Goal: Register for event/course

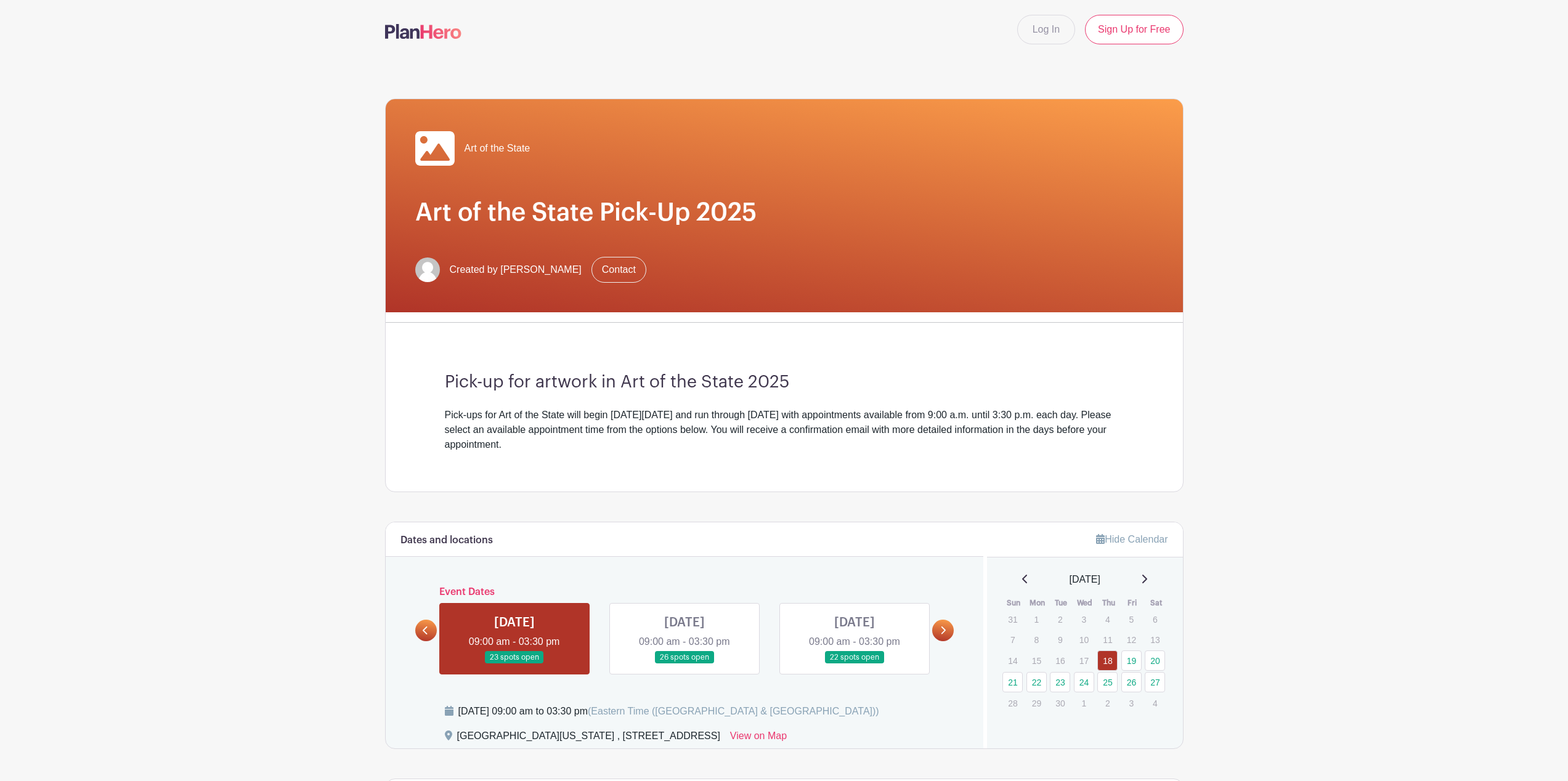
scroll to position [444, 0]
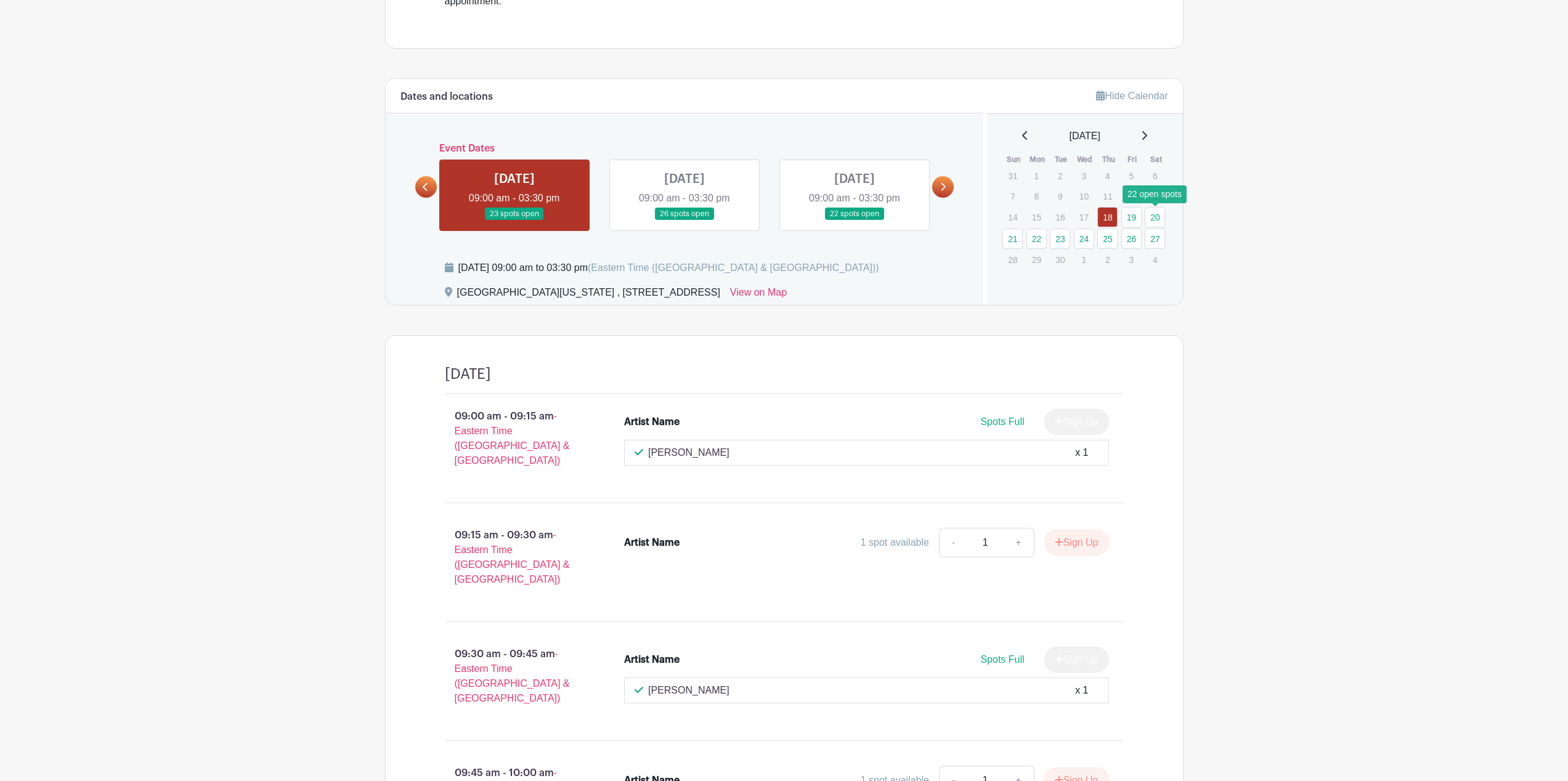
click at [1153, 222] on link "20" at bounding box center [1155, 217] width 20 height 20
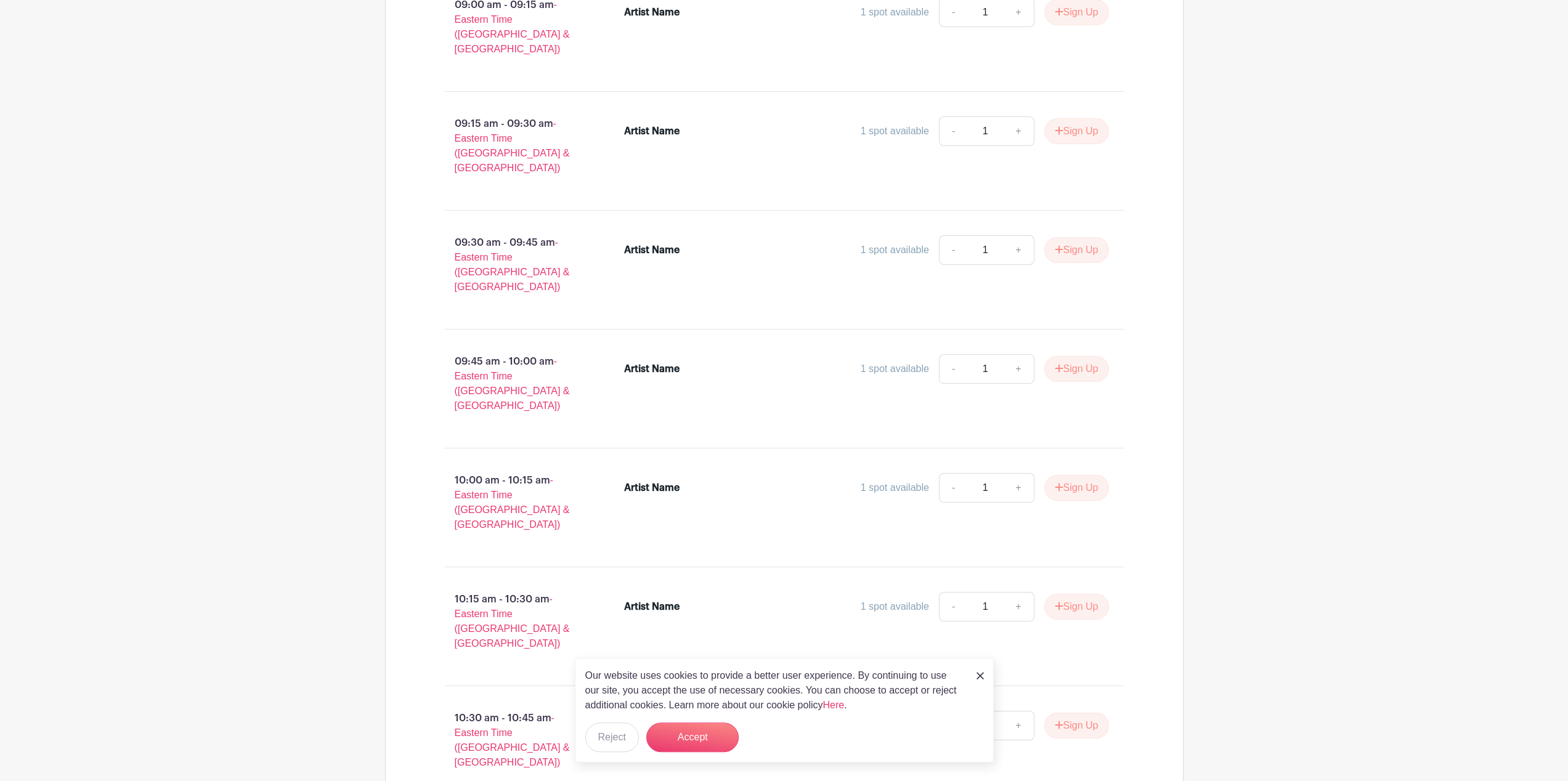
scroll to position [862, 0]
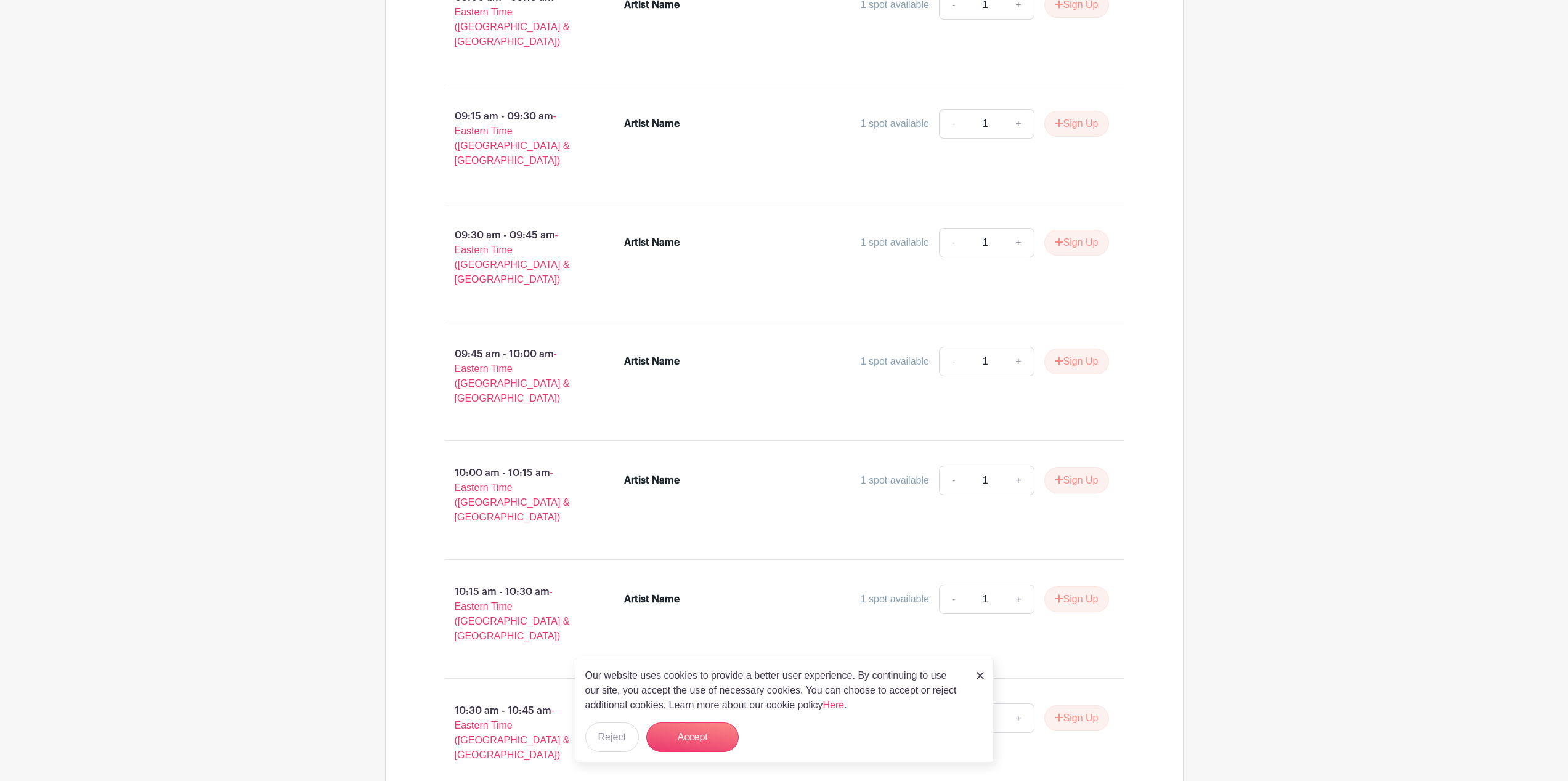
click at [992, 465] on input "1" at bounding box center [985, 480] width 37 height 30
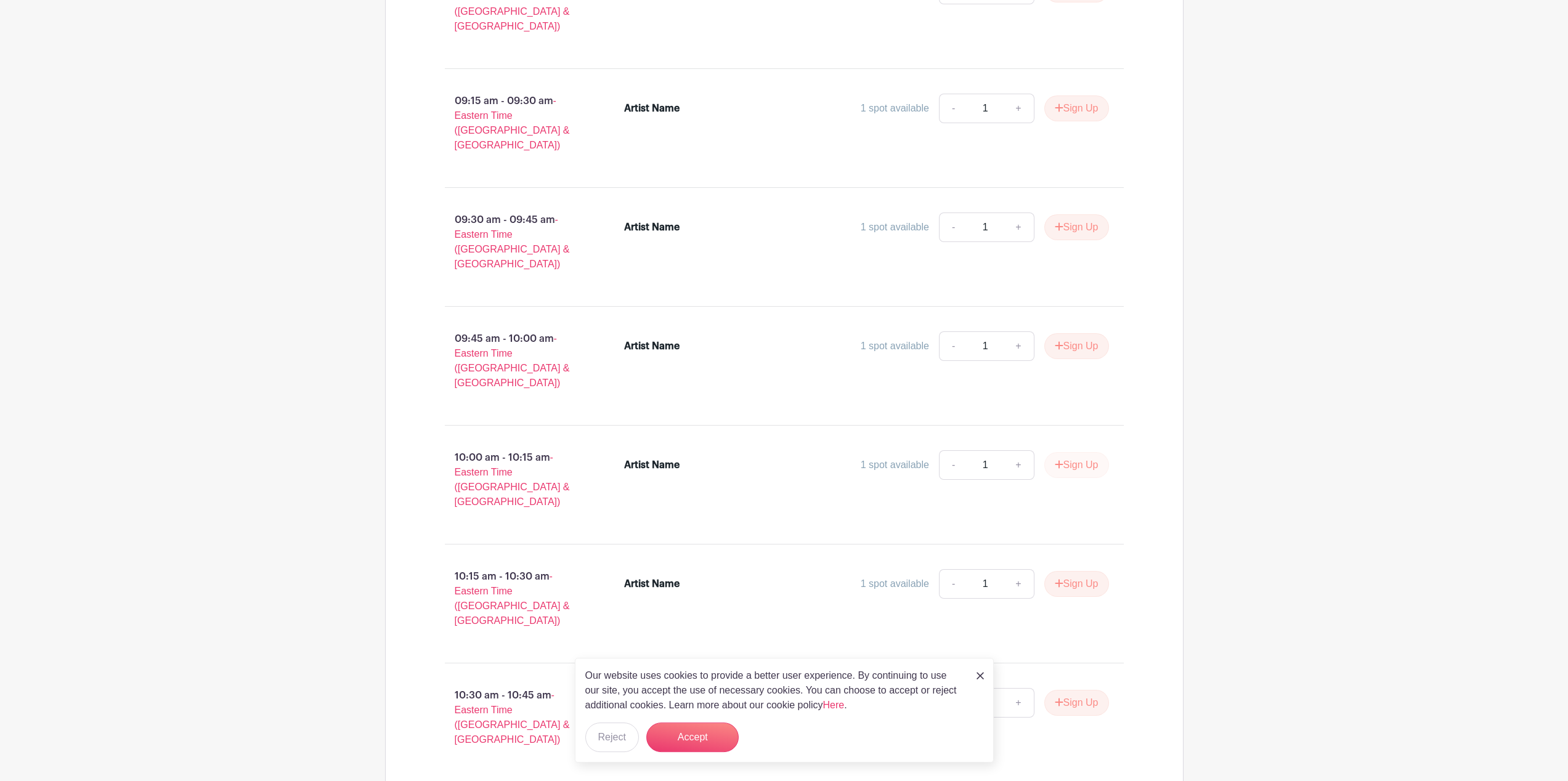
scroll to position [882, 0]
click at [1072, 448] on button "Sign Up" at bounding box center [1077, 461] width 64 height 26
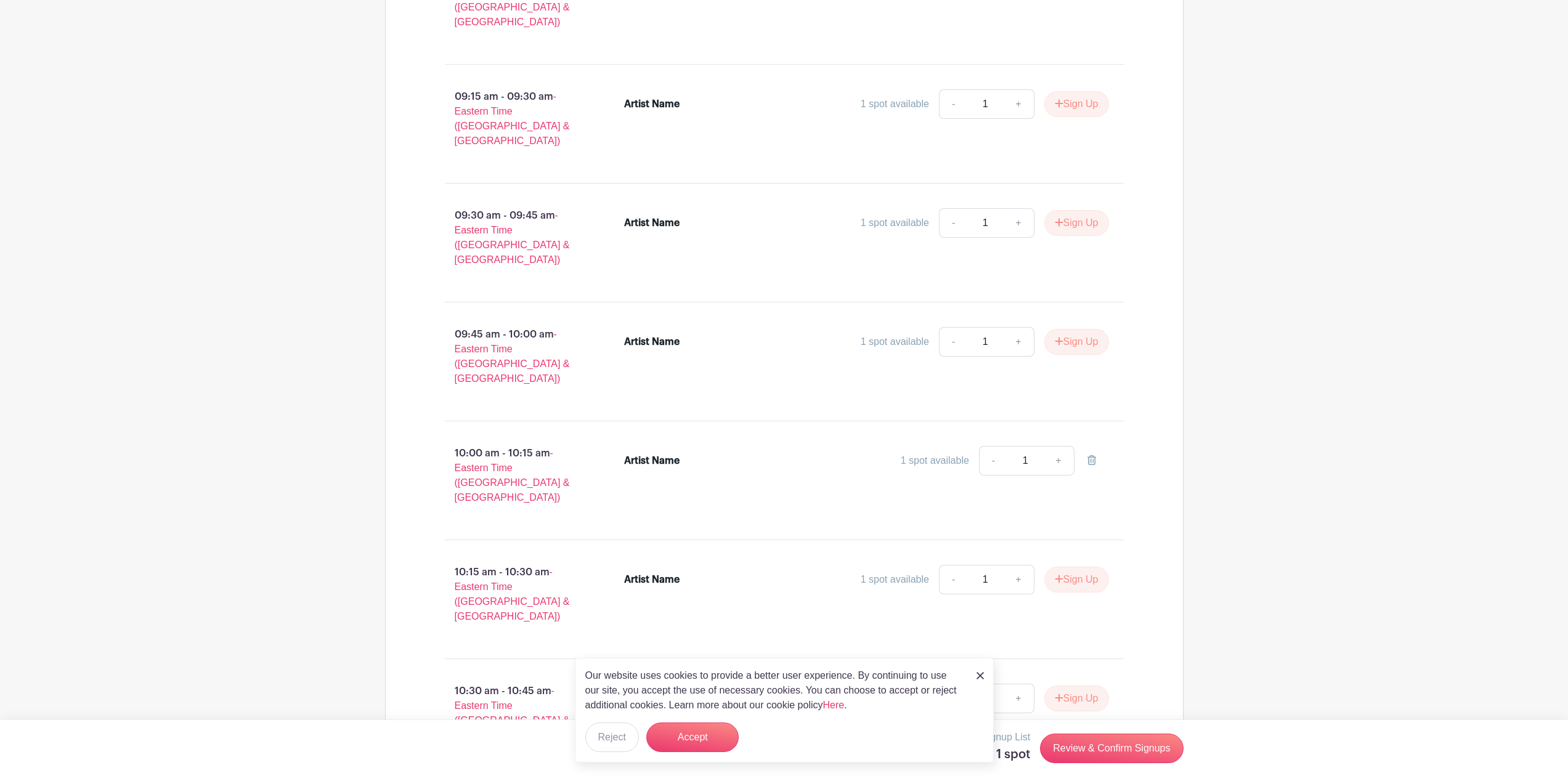
click at [984, 679] on img at bounding box center [980, 675] width 7 height 7
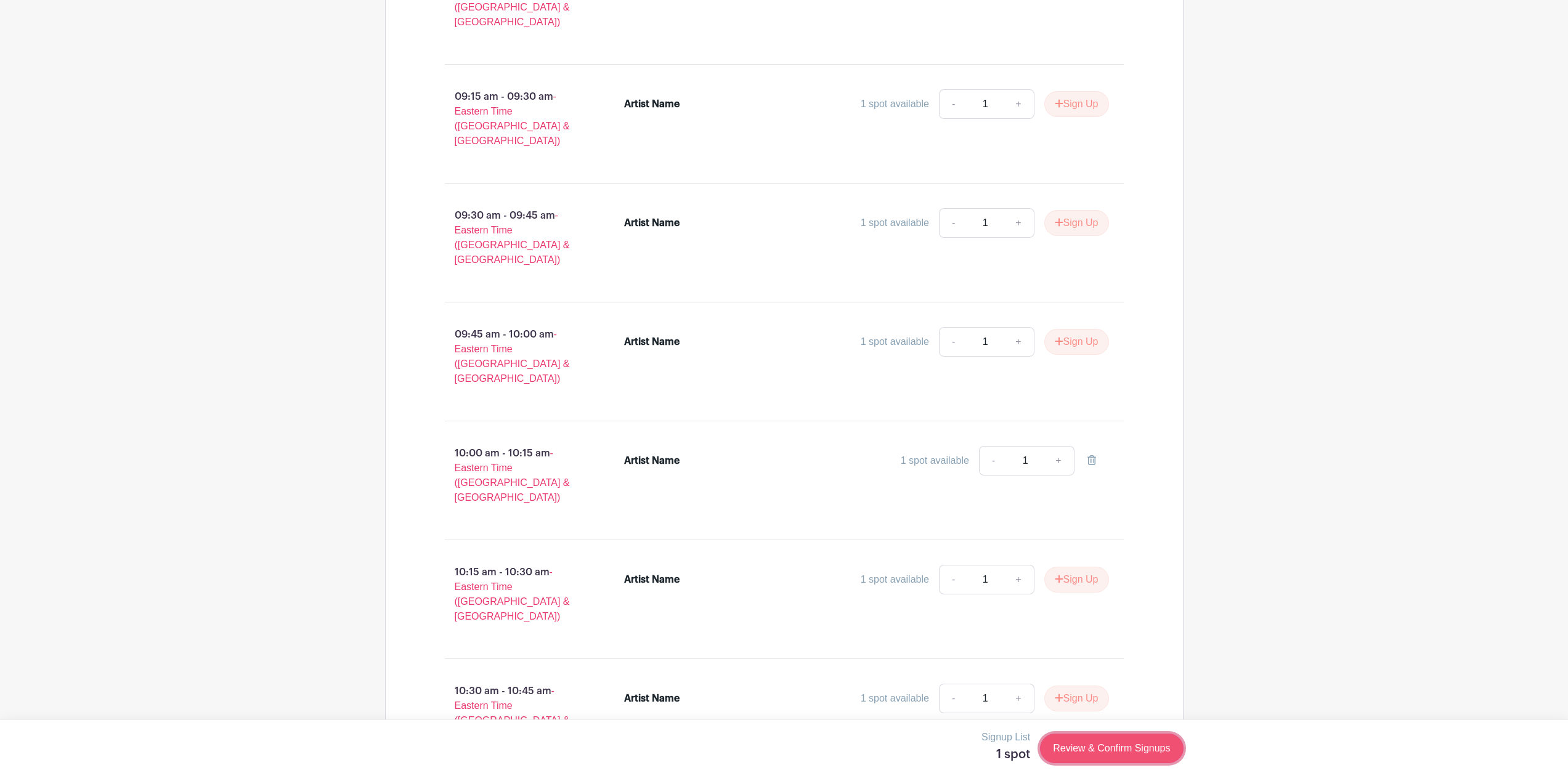
click at [1106, 757] on link "Review & Confirm Signups" at bounding box center [1111, 748] width 143 height 30
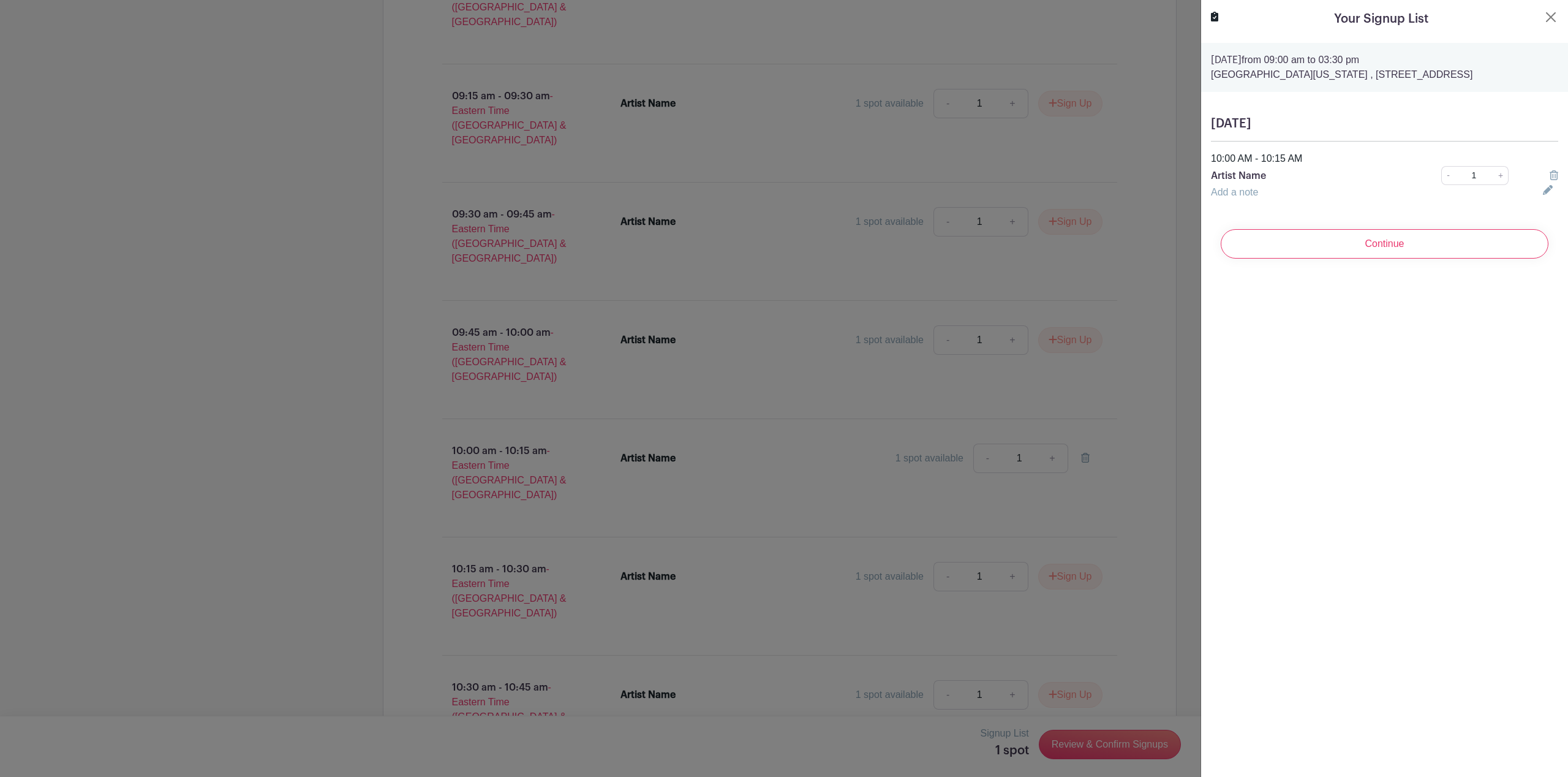
click at [1250, 178] on p "Artist Name" at bounding box center [1309, 176] width 196 height 15
click at [1235, 194] on link "Add a note" at bounding box center [1235, 192] width 47 height 10
click at [1235, 194] on input "text" at bounding box center [1370, 200] width 317 height 30
click at [1252, 178] on p "Artist Name" at bounding box center [1309, 176] width 196 height 15
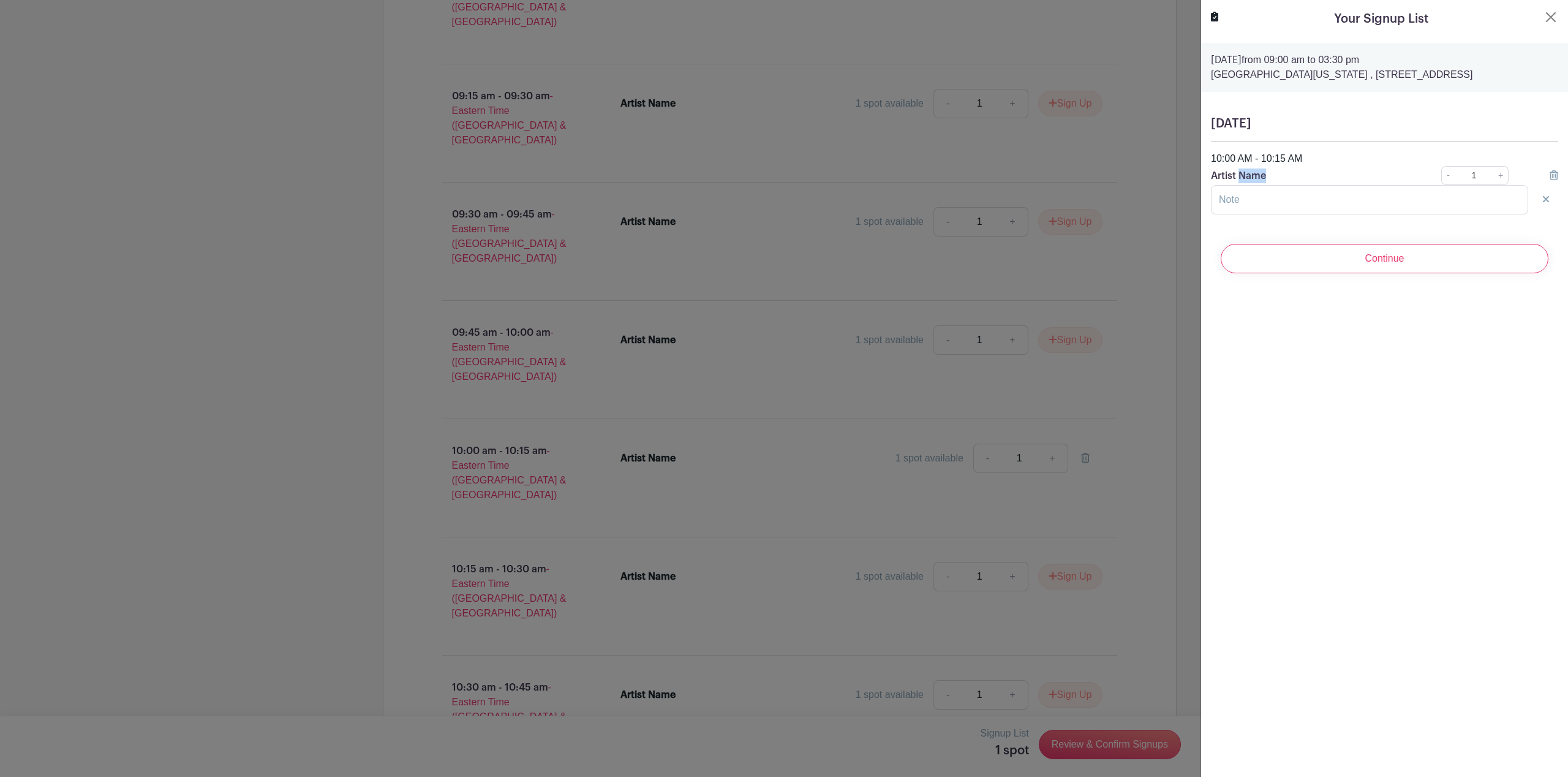
click at [1252, 176] on p "Artist Name" at bounding box center [1309, 176] width 196 height 15
click at [1364, 176] on p "Artist Name" at bounding box center [1309, 176] width 196 height 15
click at [1362, 198] on input "text" at bounding box center [1370, 200] width 317 height 30
type input "[PERSON_NAME]"
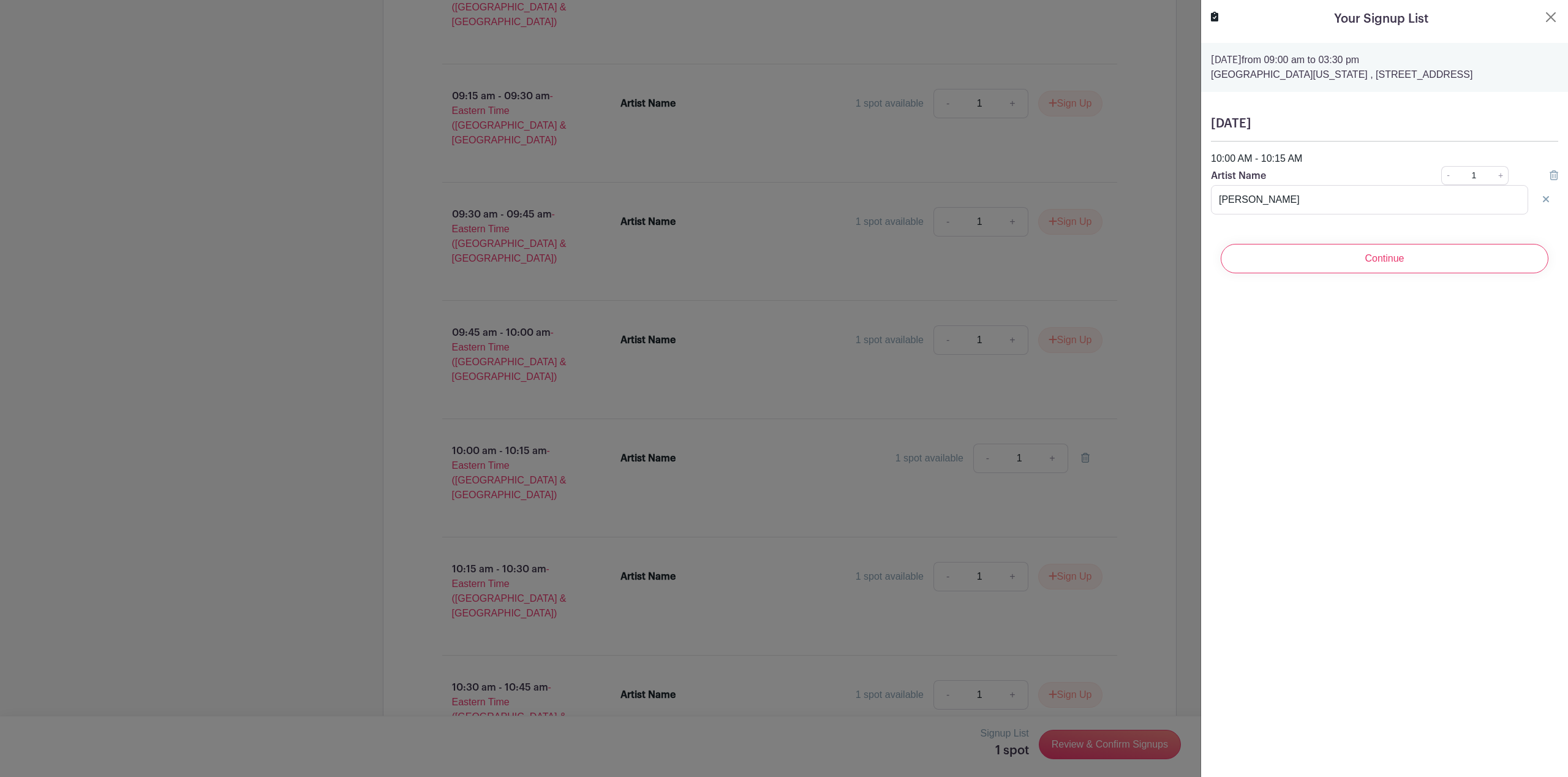
click at [1490, 385] on div "Your Signup List [DATE] 09:00 am to 03:30 pm [GEOGRAPHIC_DATA][US_STATE] , [STR…" at bounding box center [1384, 388] width 368 height 777
click at [1415, 261] on input "Continue" at bounding box center [1384, 259] width 328 height 30
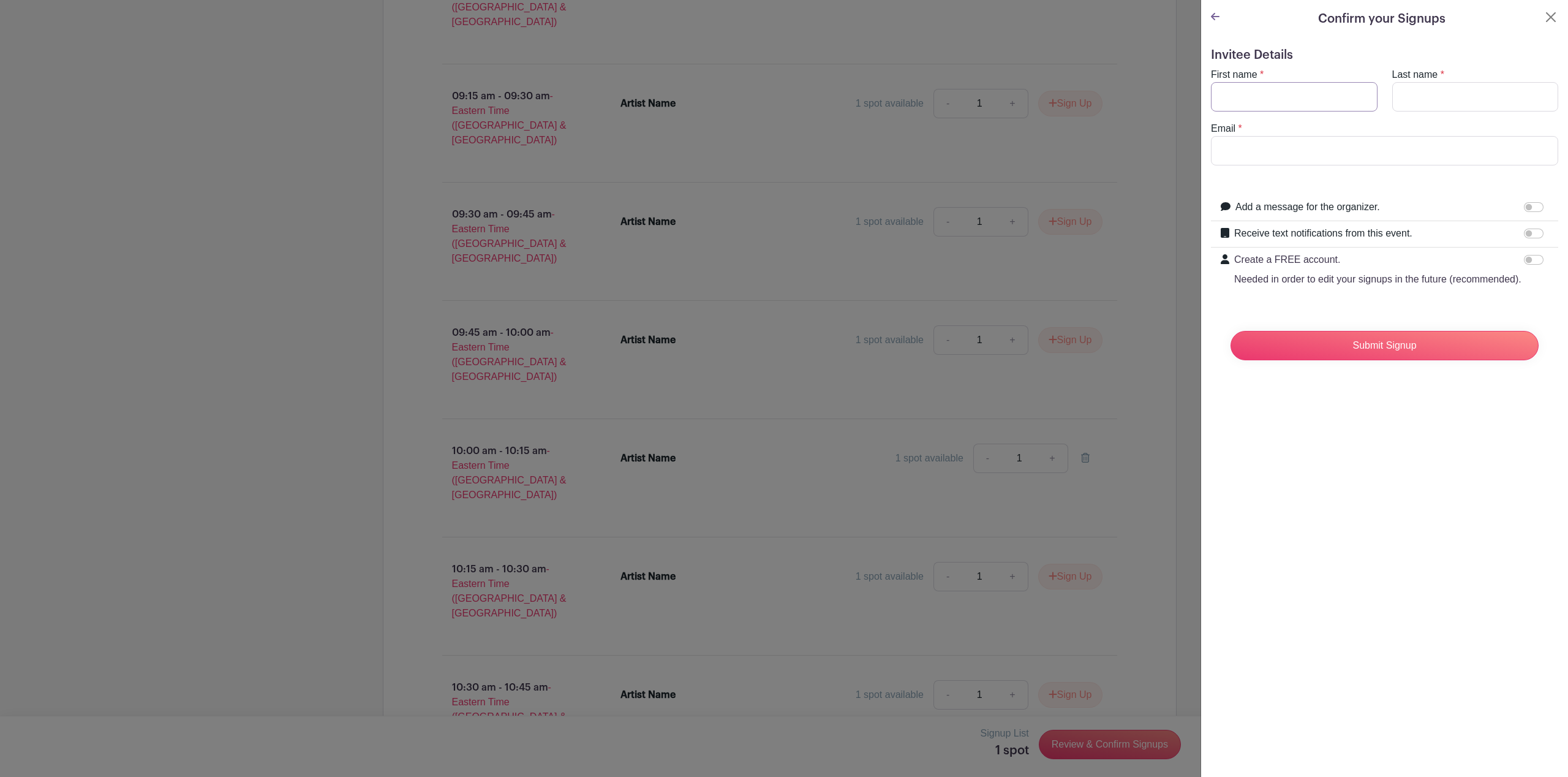
click at [1275, 88] on input "First name" at bounding box center [1294, 97] width 167 height 30
type input "[PERSON_NAME]"
type input "[EMAIL_ADDRESS][DOMAIN_NAME]"
drag, startPoint x: 1355, startPoint y: 469, endPoint x: 1365, endPoint y: 412, distance: 57.9
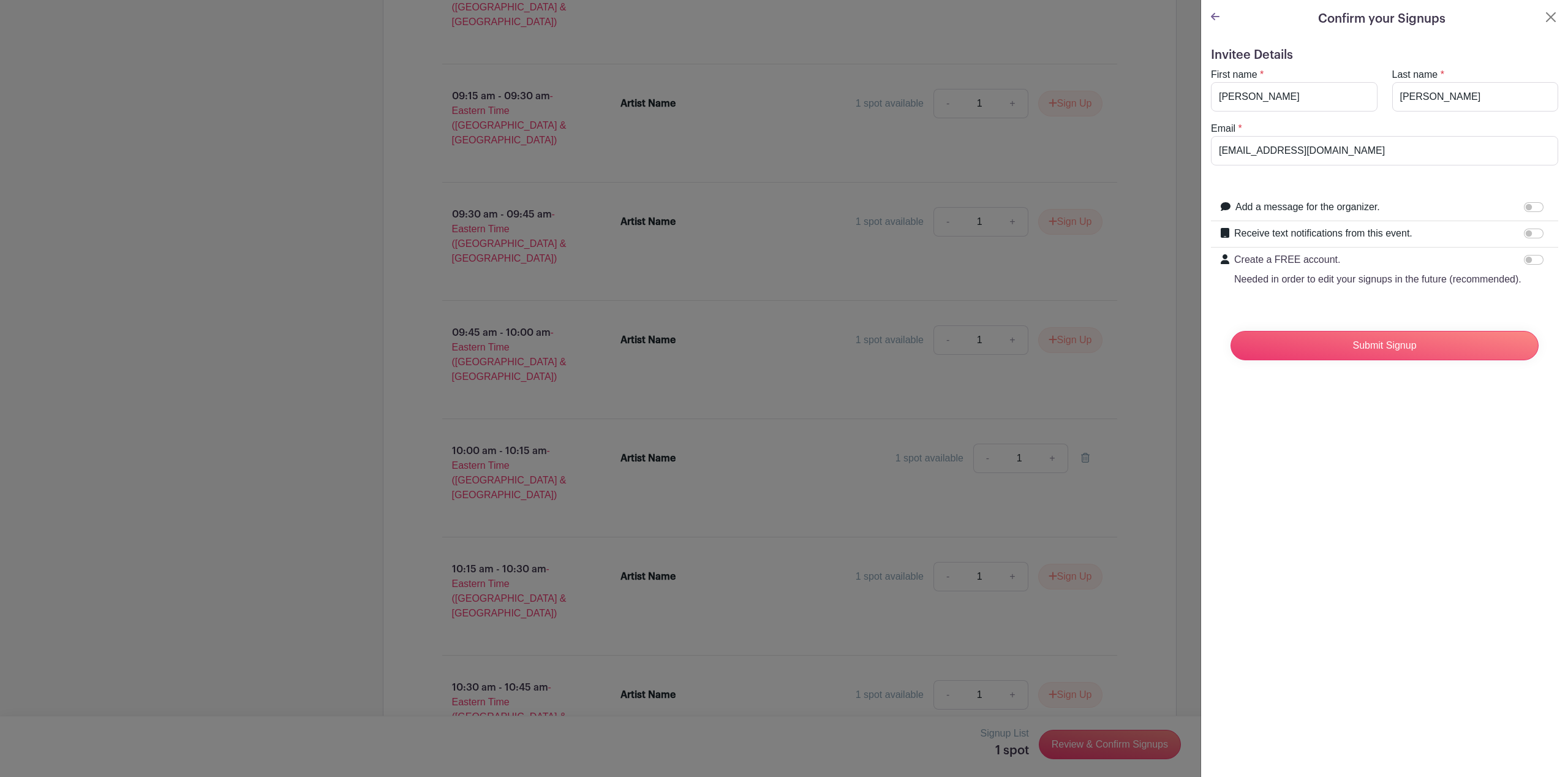
click at [1355, 469] on div "Confirm your Signups Invitee Details First name * [PERSON_NAME] Last name * [PE…" at bounding box center [1384, 388] width 368 height 777
click at [1347, 359] on input "Submit Signup" at bounding box center [1384, 346] width 308 height 30
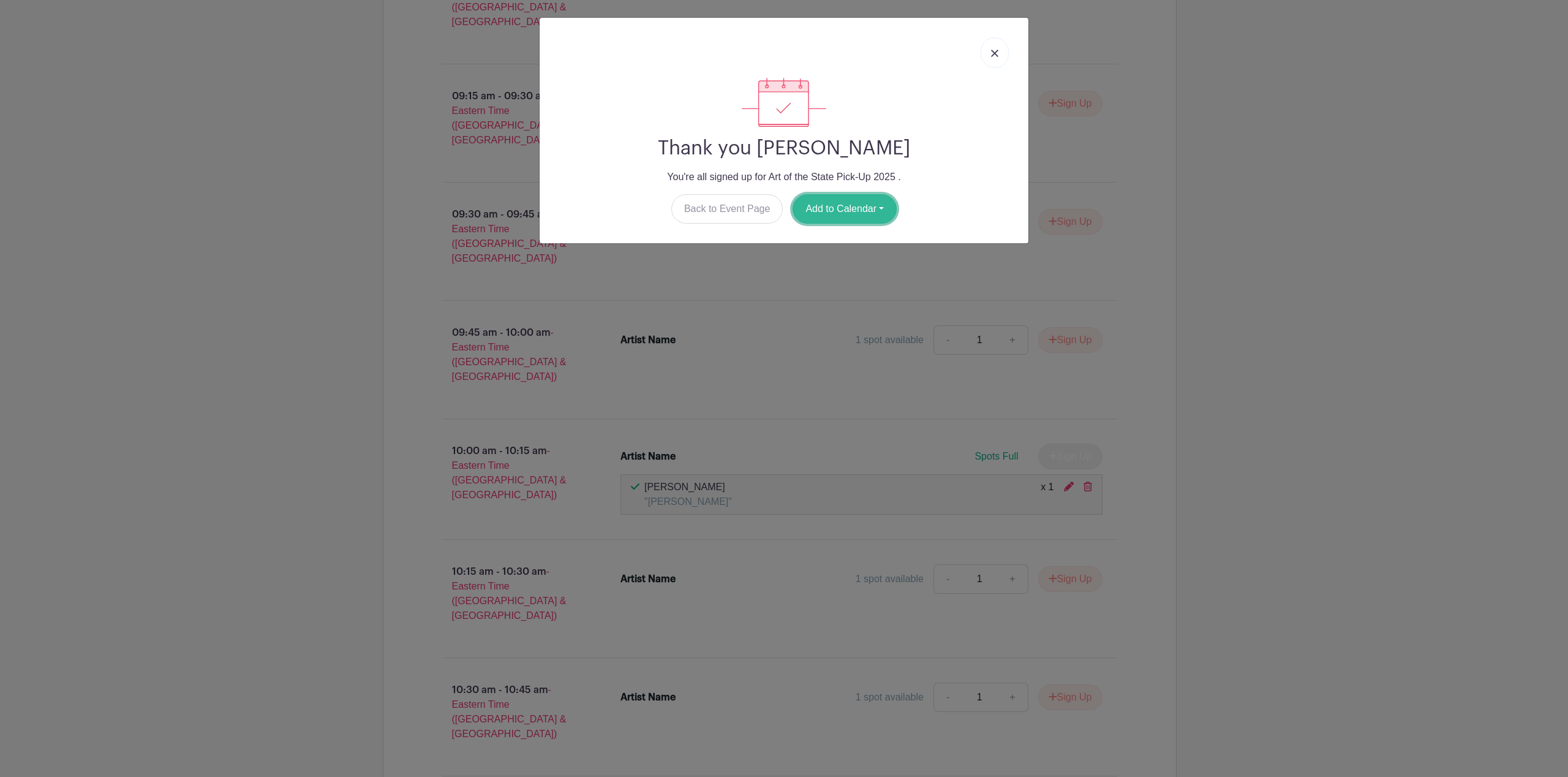
click at [863, 211] on button "Add to Calendar" at bounding box center [845, 209] width 104 height 30
click at [862, 236] on link "Google Calendar" at bounding box center [841, 240] width 96 height 20
click at [995, 57] on img at bounding box center [995, 53] width 7 height 7
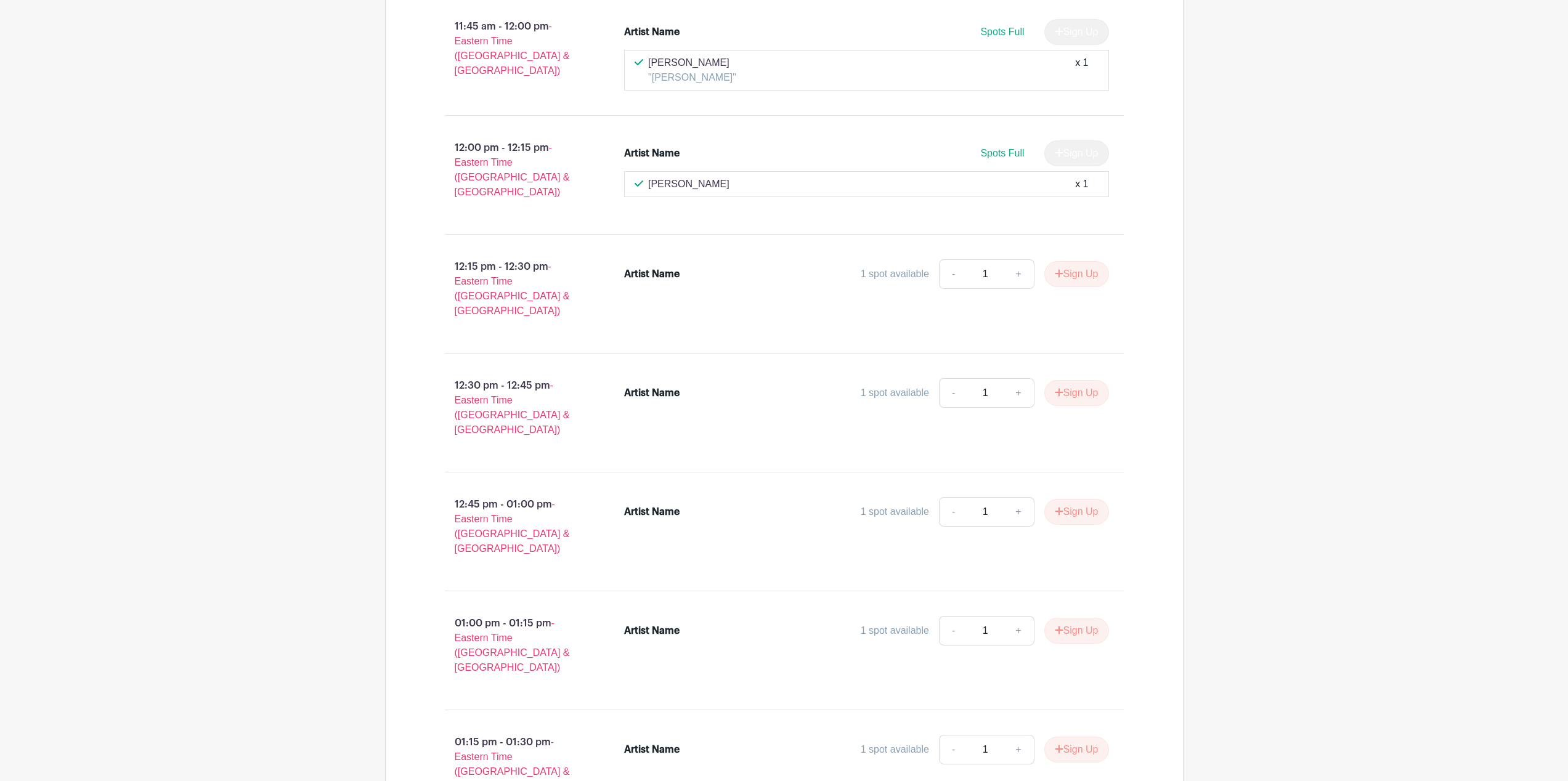
scroll to position [2133, 0]
